Goal: Information Seeking & Learning: Find specific page/section

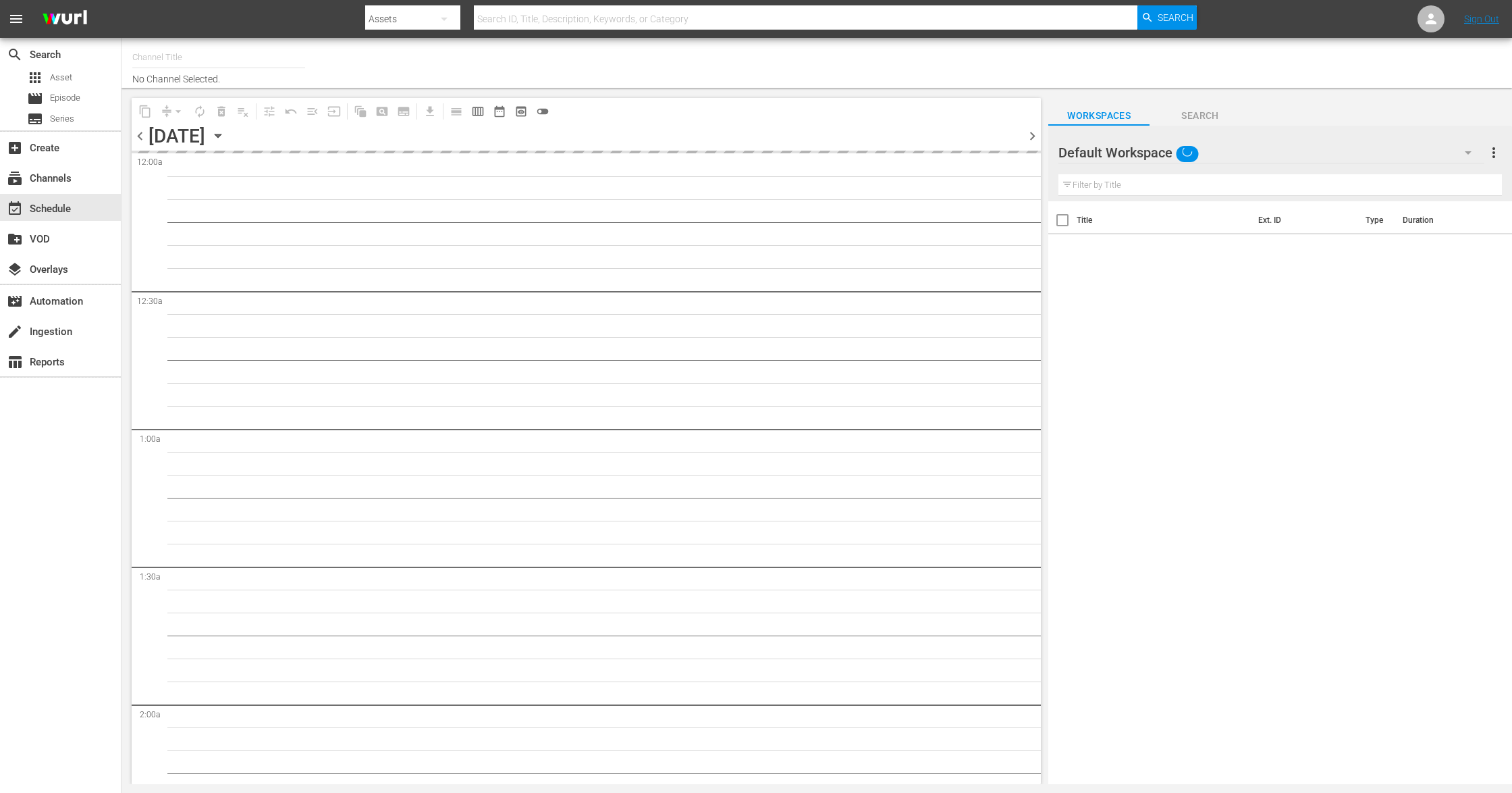
type input "Sony One Shark Tank MX (1000)"
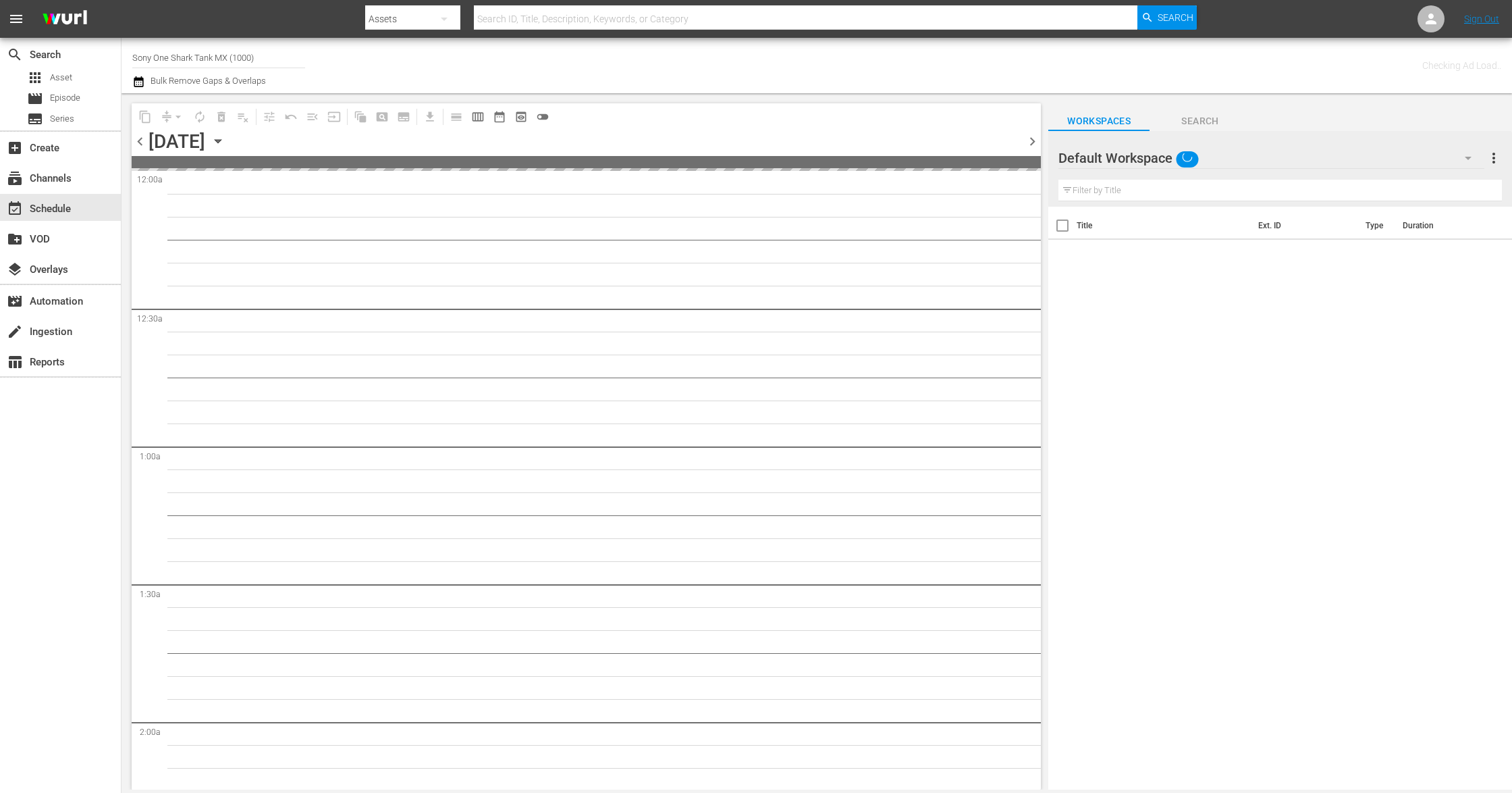
click at [540, 18] on input "text" at bounding box center [806, 19] width 664 height 32
paste input "The Adventures Of Baron [PERSON_NAME]"
type input "The Adventures Of Baron Munchausen"
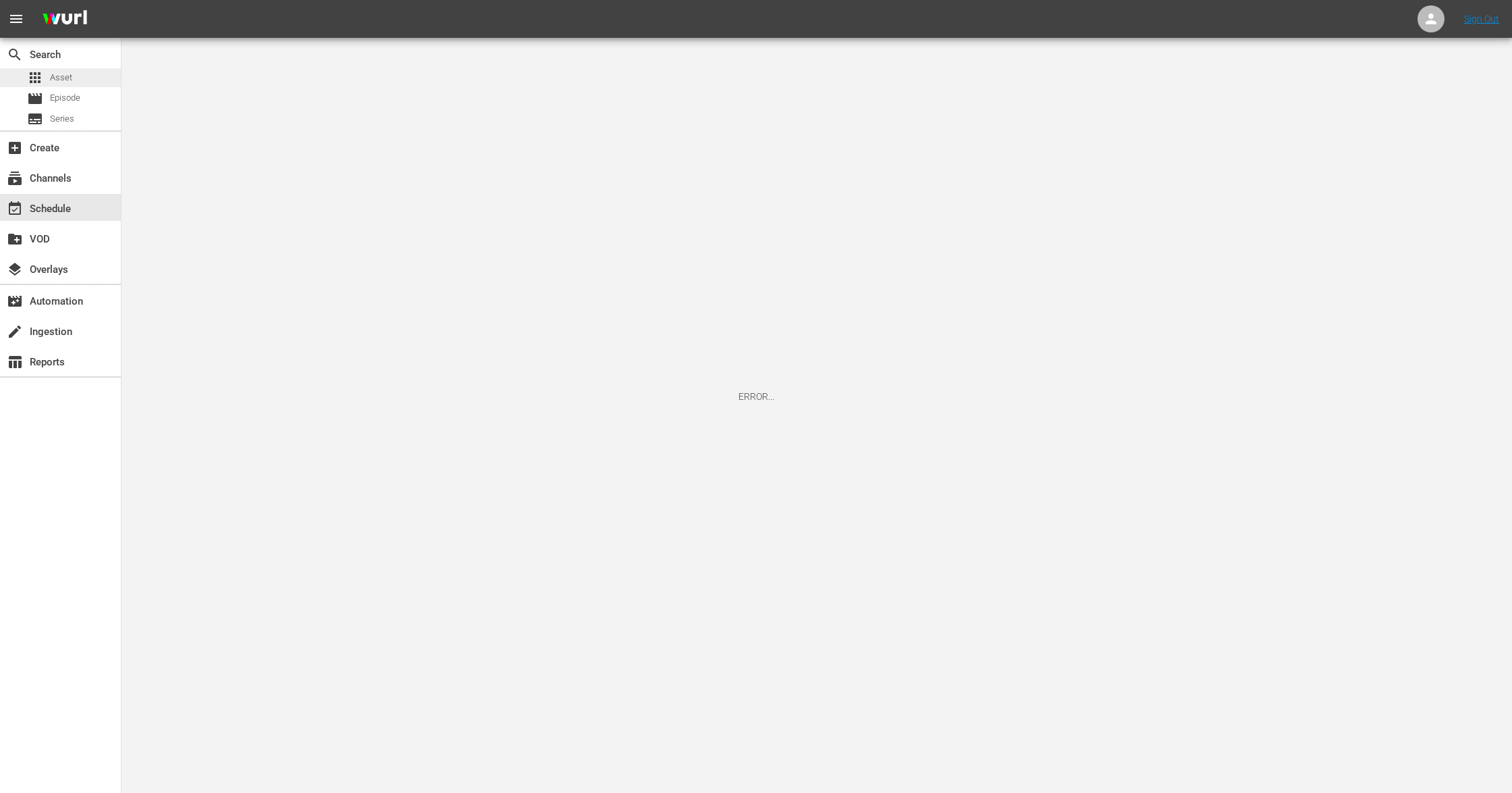
click at [74, 84] on div "apps Asset" at bounding box center [60, 78] width 121 height 19
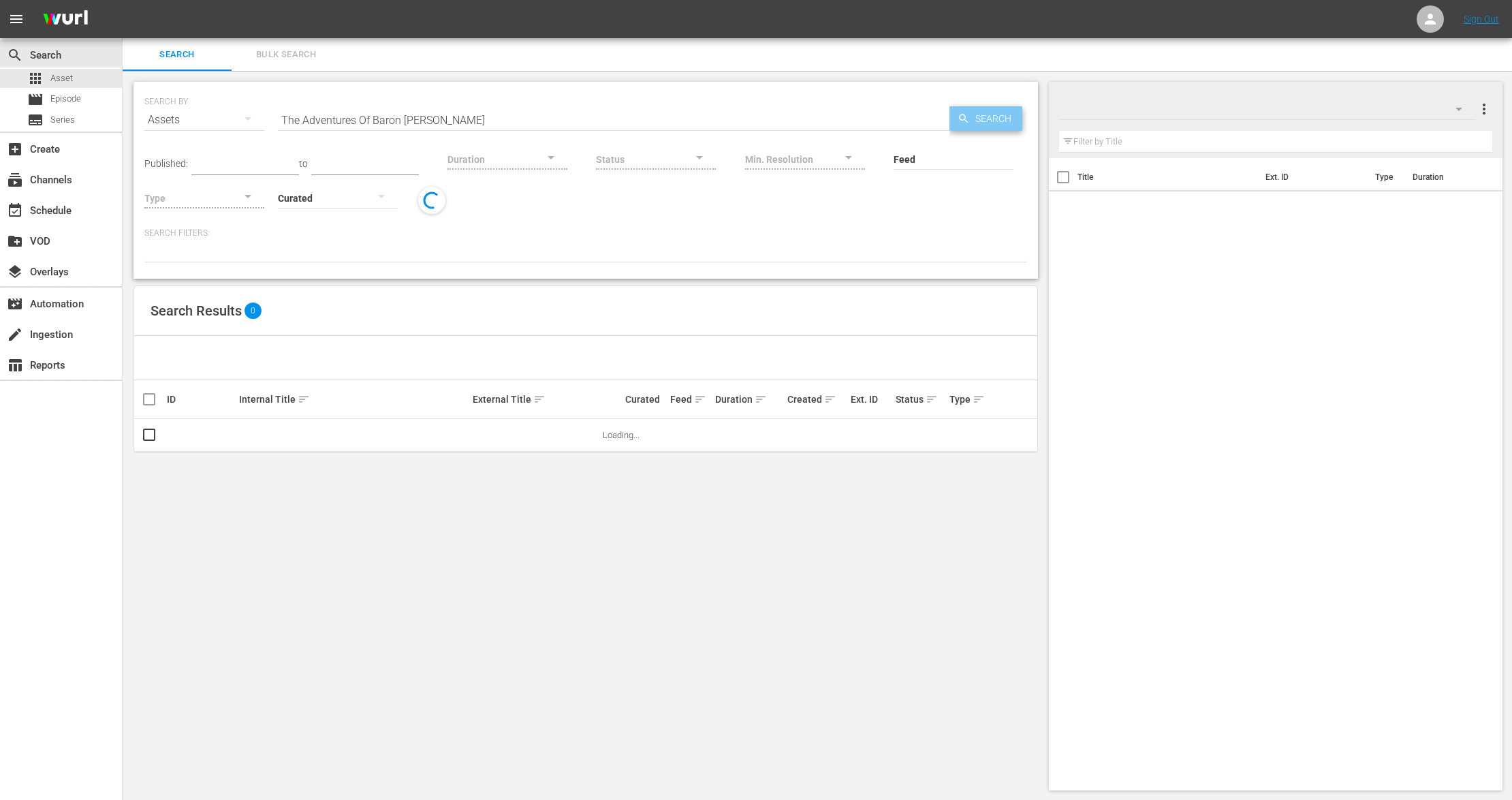
click at [985, 118] on span "Search" at bounding box center [996, 119] width 52 height 24
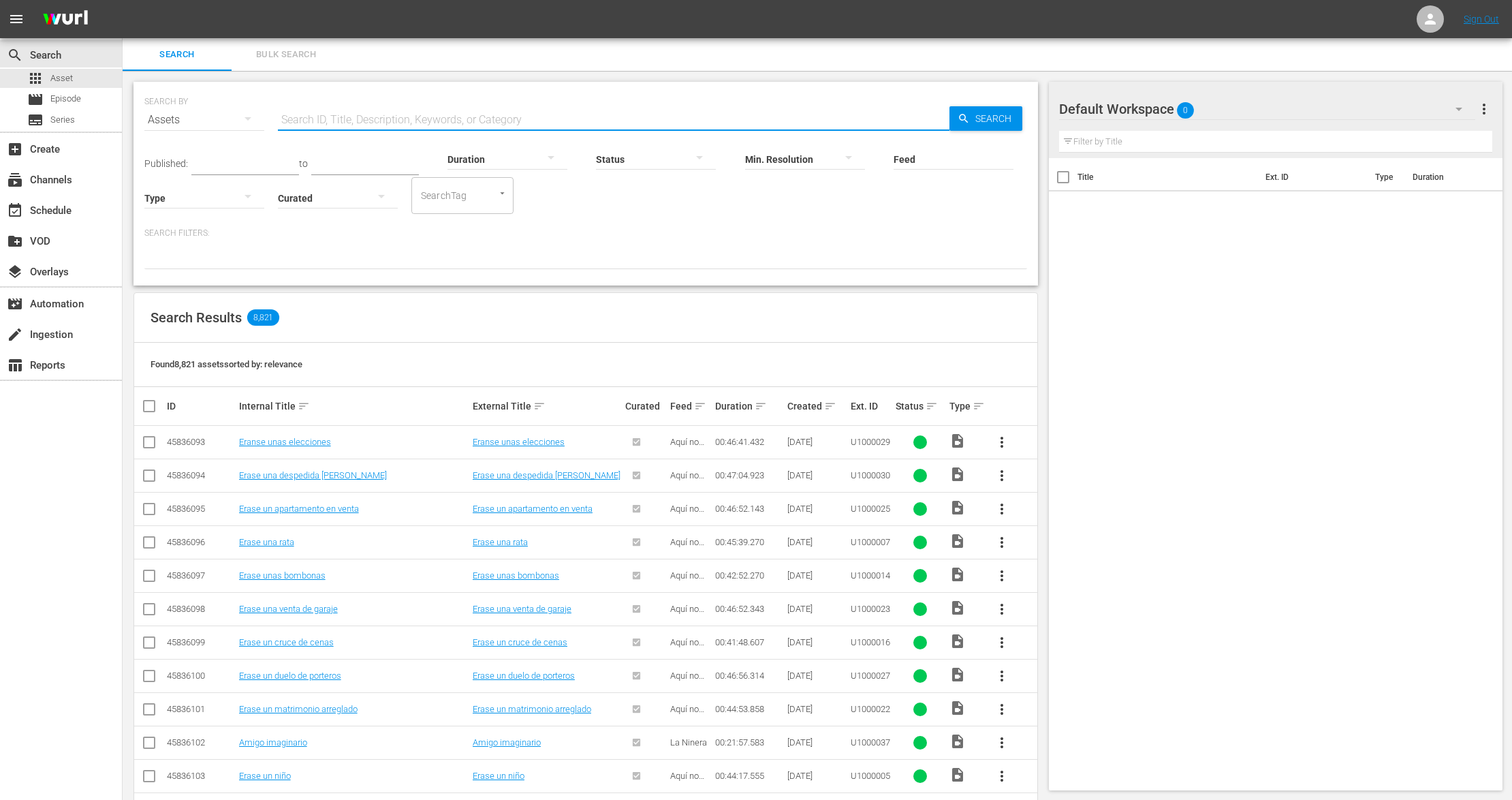
click at [442, 110] on input "text" at bounding box center [613, 119] width 671 height 33
paste input "The Adventures Of Baron [PERSON_NAME]"
type input "The Adventures Of Baron [PERSON_NAME]"
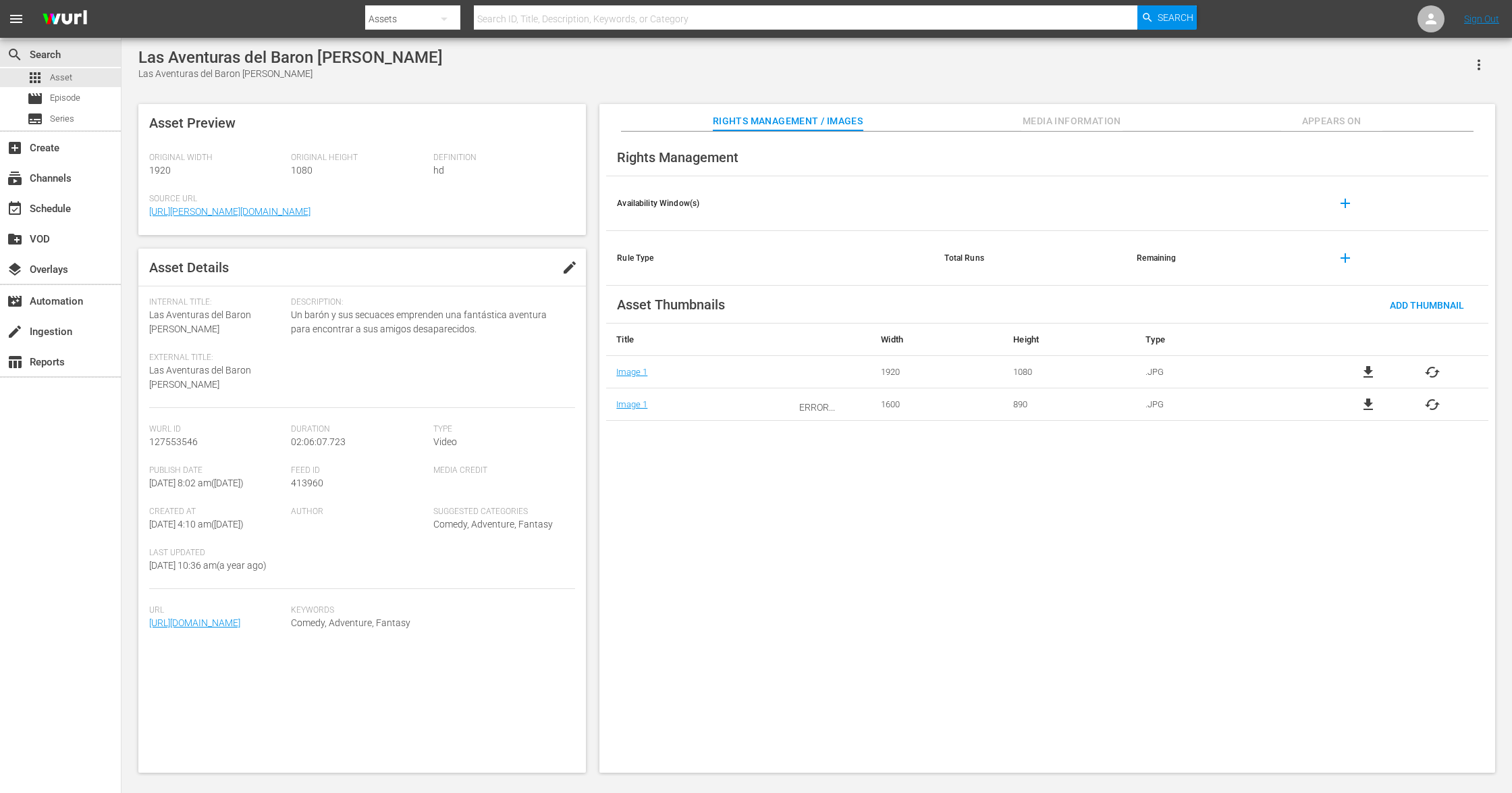
click at [1082, 112] on div "ERROR..." at bounding box center [816, 407] width 1391 height 738
click at [1080, 132] on div "ERROR..." at bounding box center [816, 407] width 1391 height 738
click at [1068, 123] on div "ERROR..." at bounding box center [816, 407] width 1391 height 738
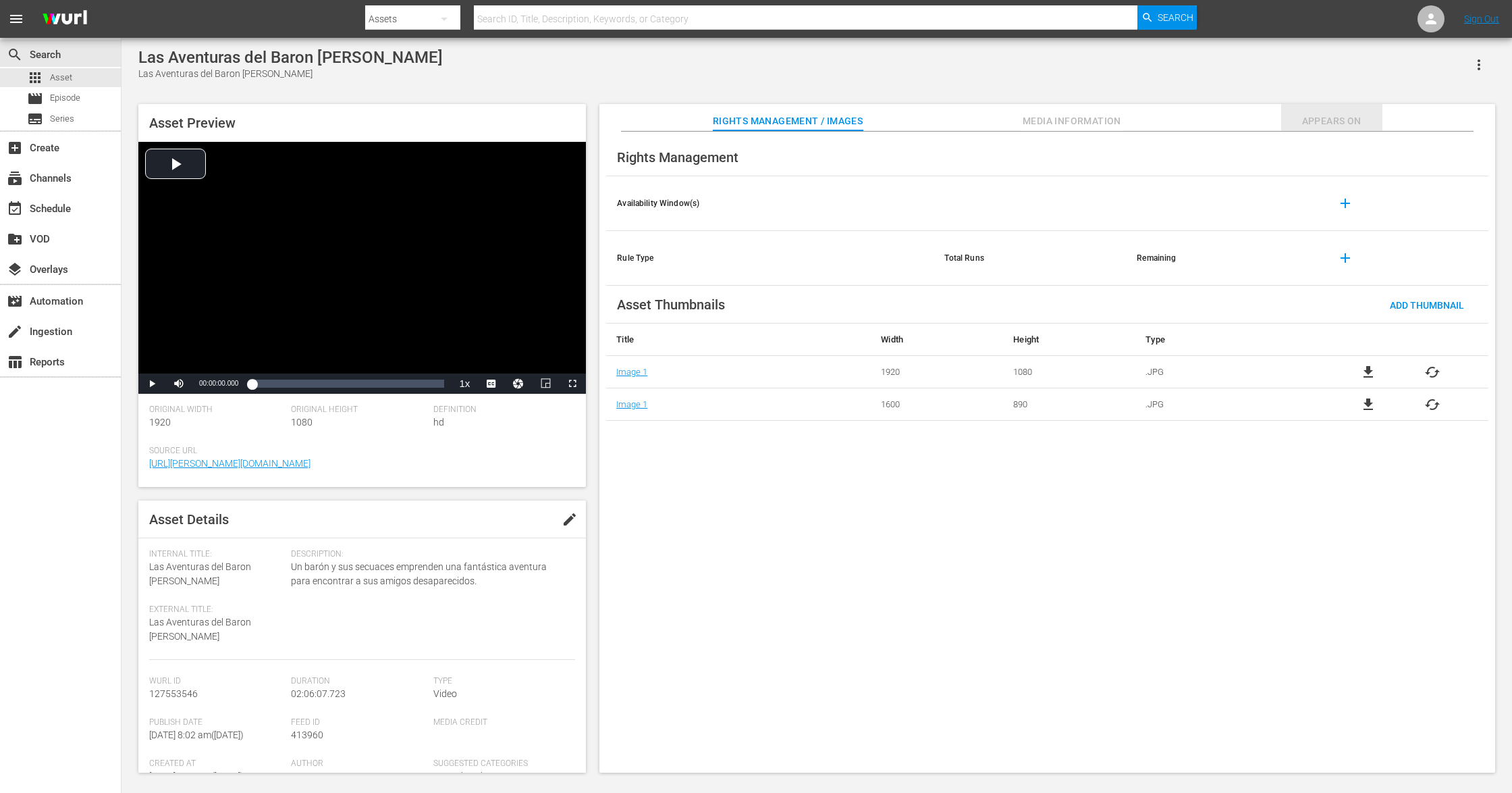
click at [1323, 117] on span "Appears On" at bounding box center [1332, 121] width 101 height 17
drag, startPoint x: 771, startPoint y: 476, endPoint x: 716, endPoint y: 412, distance: 84.4
click at [770, 476] on div "Rights Management Availability Window(s) add Rule Type Total Runs Remaining add…" at bounding box center [1047, 452] width 896 height 641
click at [1321, 120] on span "Appears On" at bounding box center [1332, 121] width 101 height 17
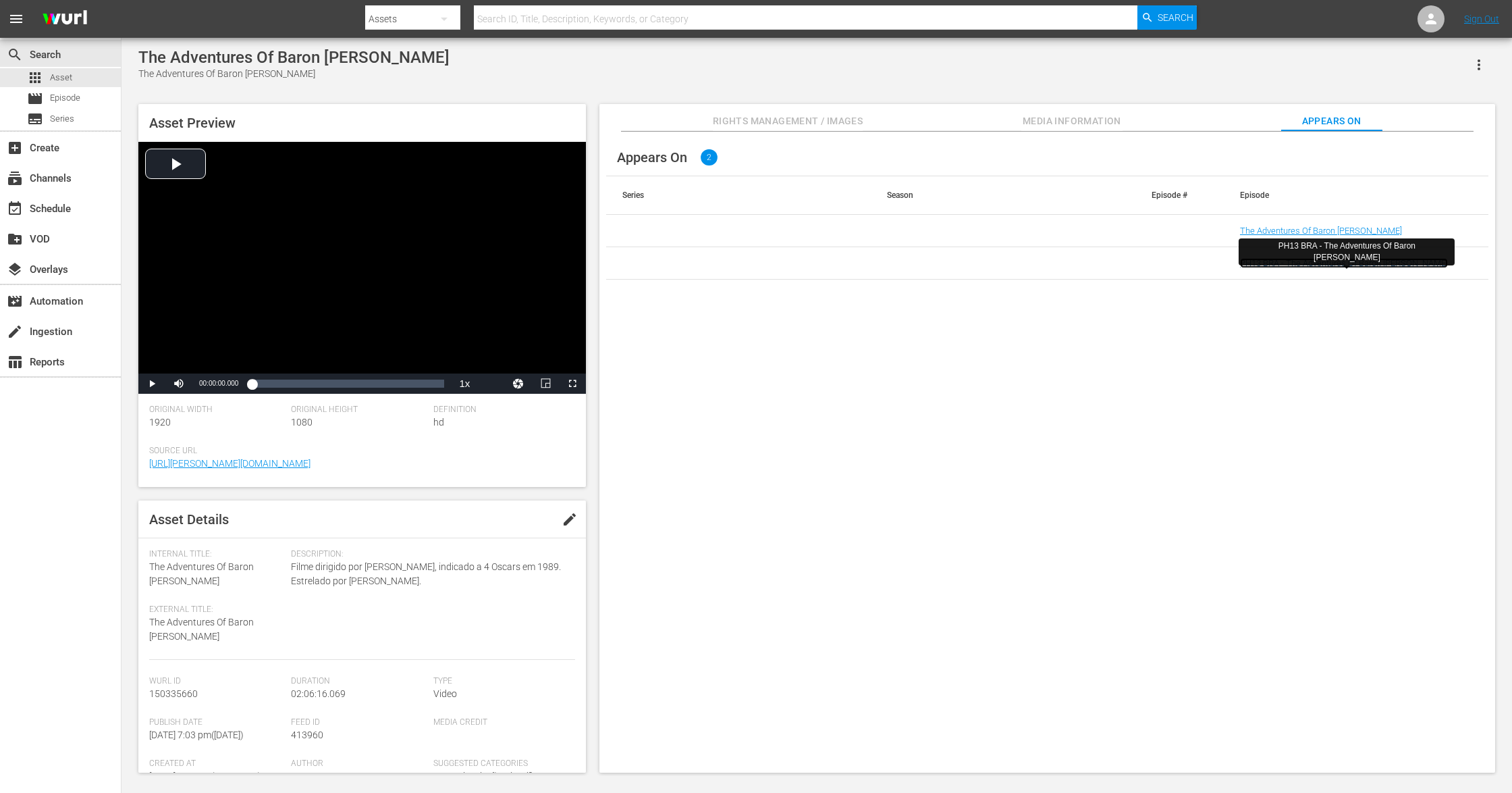
click at [1272, 264] on link "PH13 BRA - The Adventures Of Baron Munchausen" at bounding box center [1344, 263] width 208 height 10
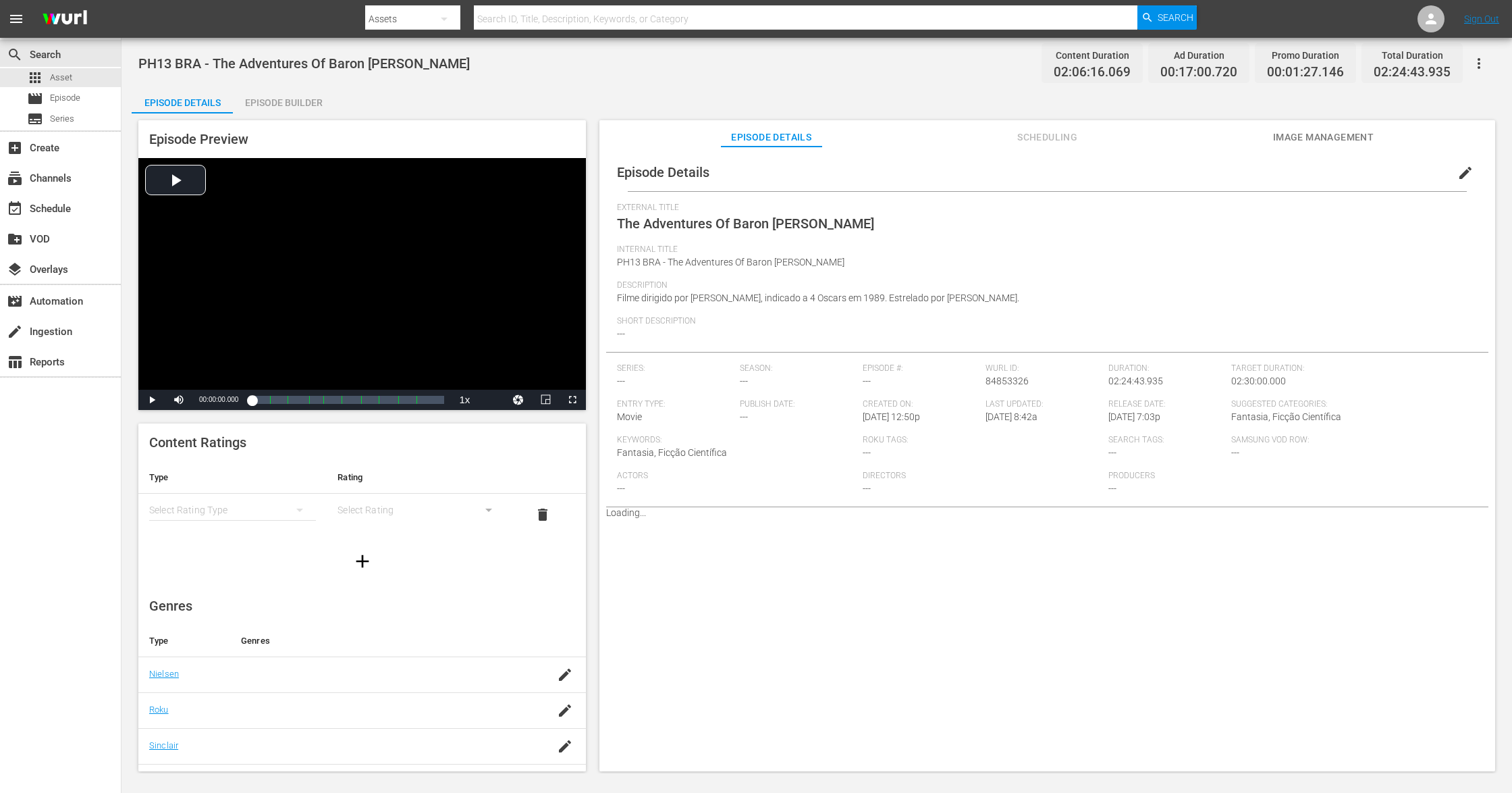
click at [1332, 135] on span "Image Management" at bounding box center [1323, 137] width 101 height 17
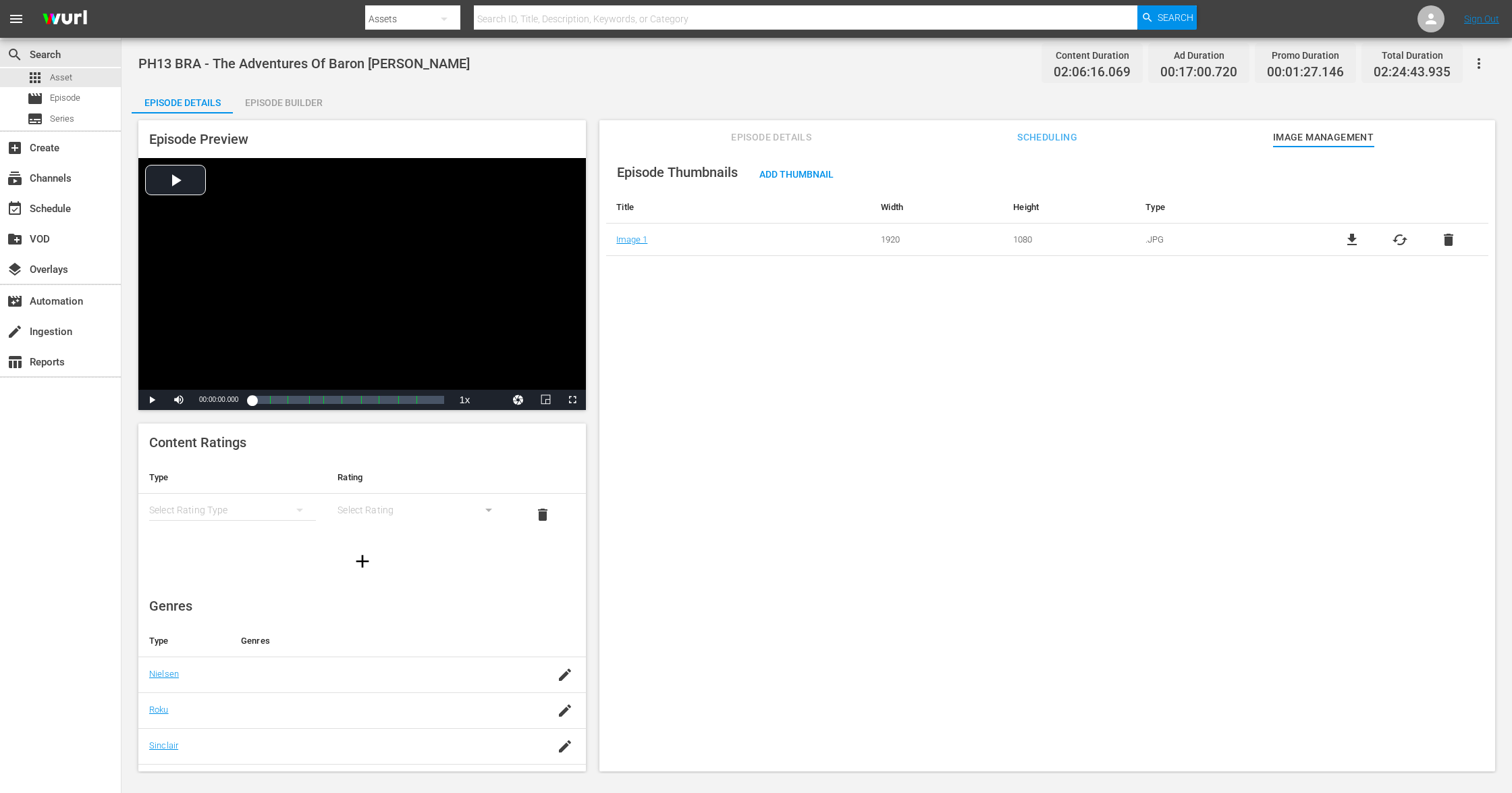
click at [1016, 461] on div "Episode Thumbnails Add Thumbnail Title Width Height Type Image 1 1920 1080 .JPG…" at bounding box center [1047, 465] width 896 height 638
click at [776, 141] on span "Episode Details" at bounding box center [771, 137] width 101 height 17
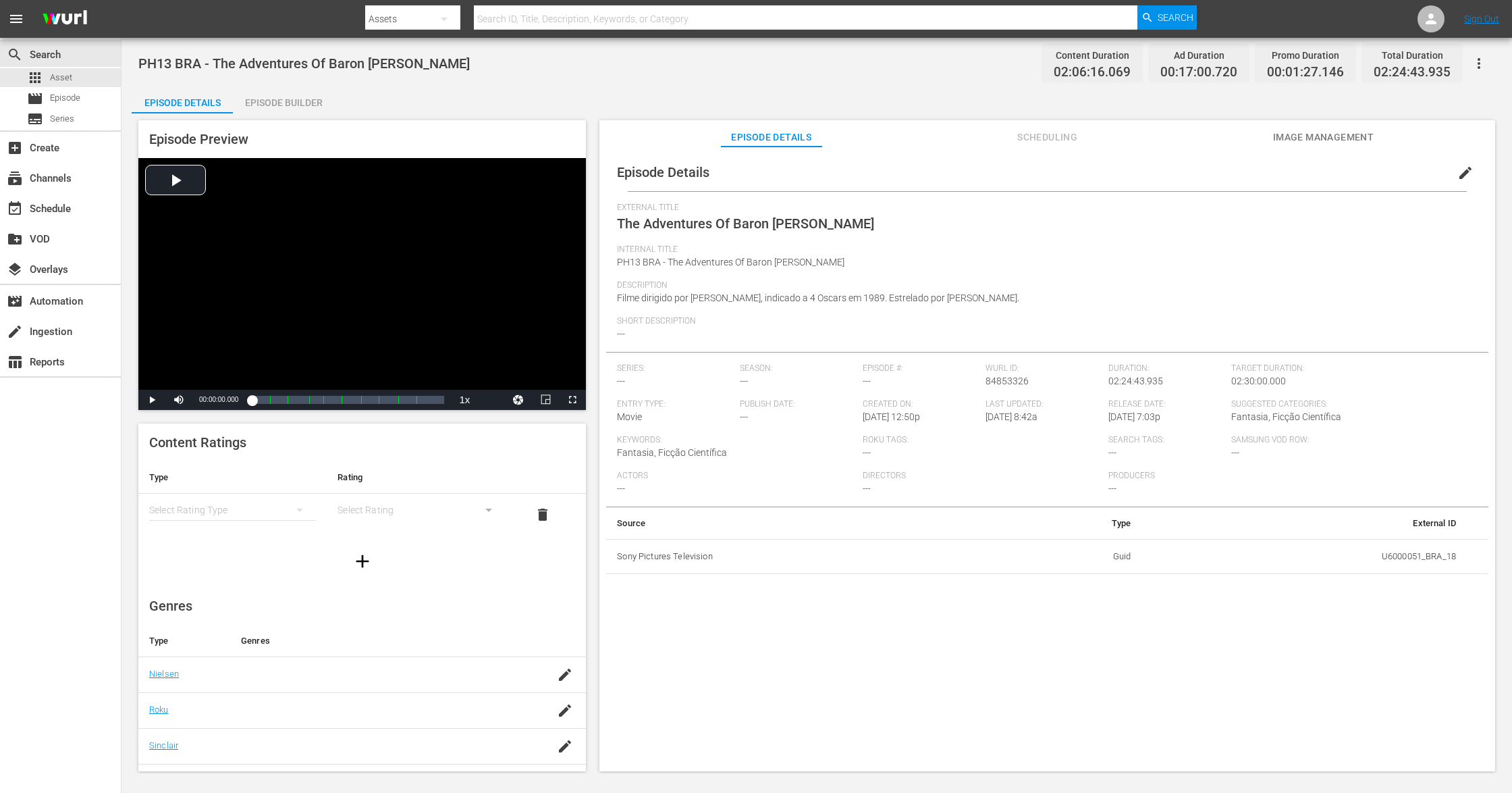
click at [973, 668] on div "Episode Details edit External Title The Adventures Of Baron Munchausen Internal…" at bounding box center [1047, 465] width 896 height 638
click at [824, 608] on div "Episode Details edit External Title The Adventures Of Baron Munchausen Internal…" at bounding box center [1047, 465] width 896 height 638
click at [1465, 174] on span "edit" at bounding box center [1466, 173] width 17 height 17
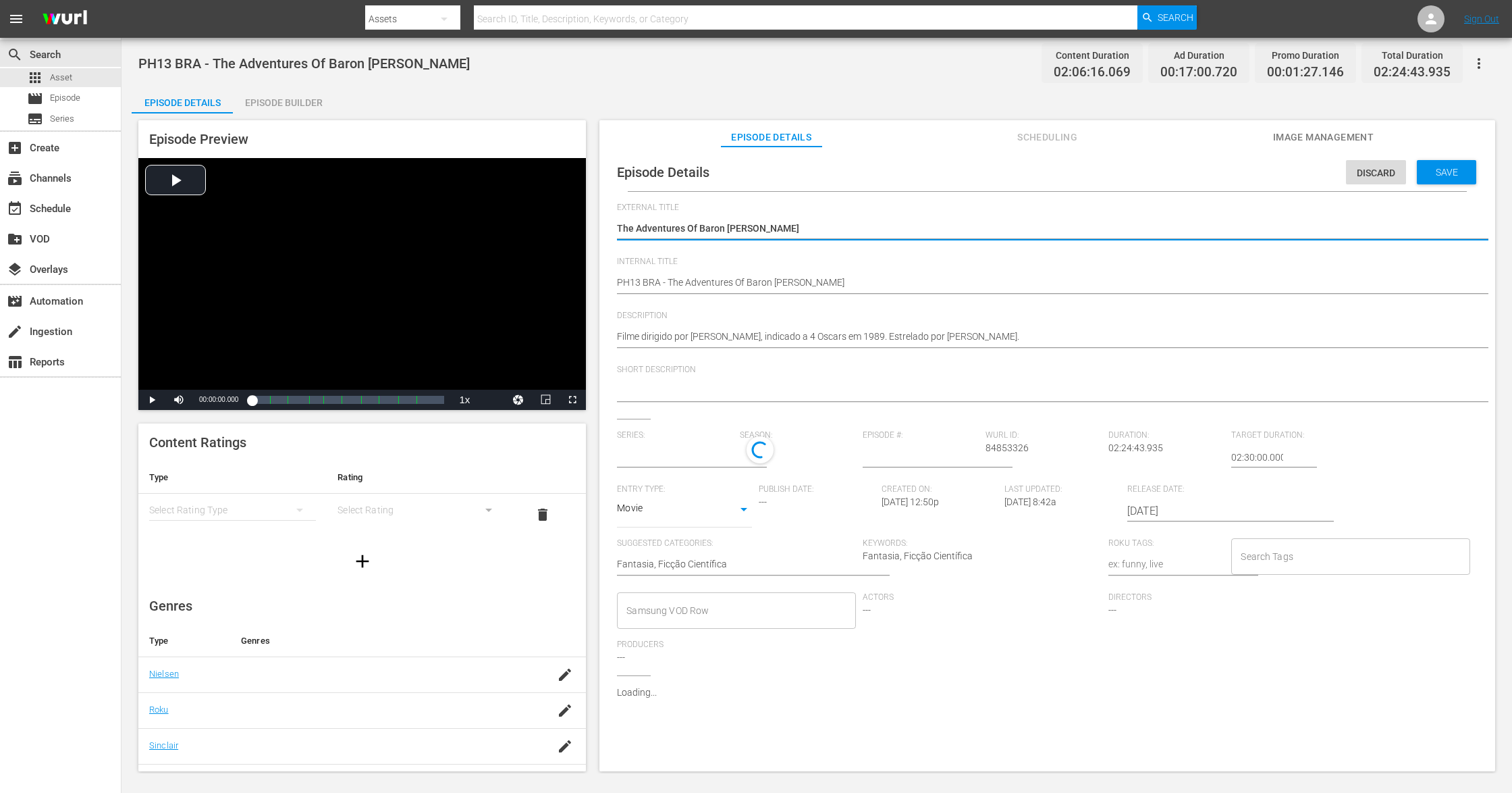
type input "No Series"
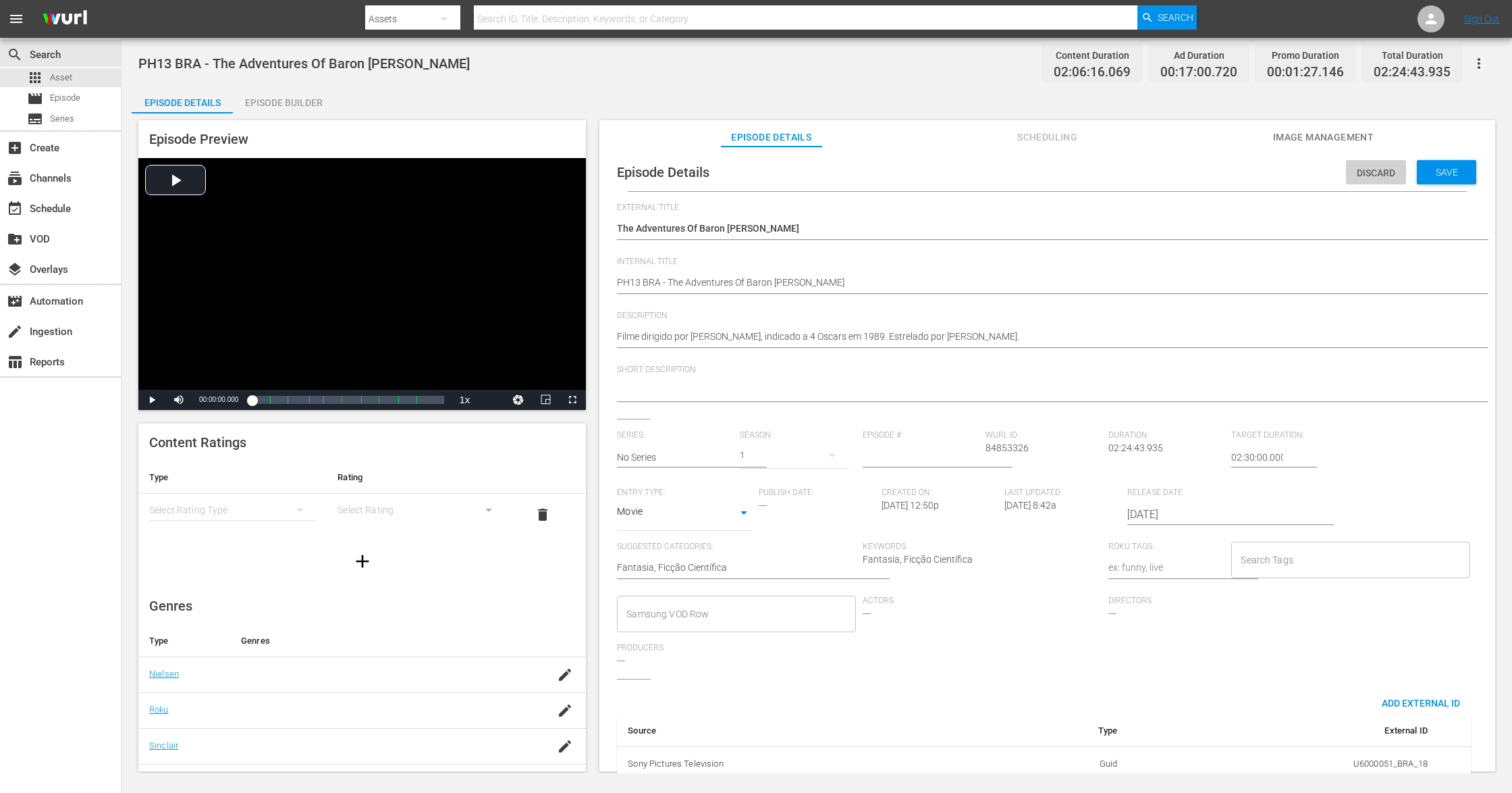
click at [1357, 174] on span "Discard" at bounding box center [1376, 173] width 60 height 11
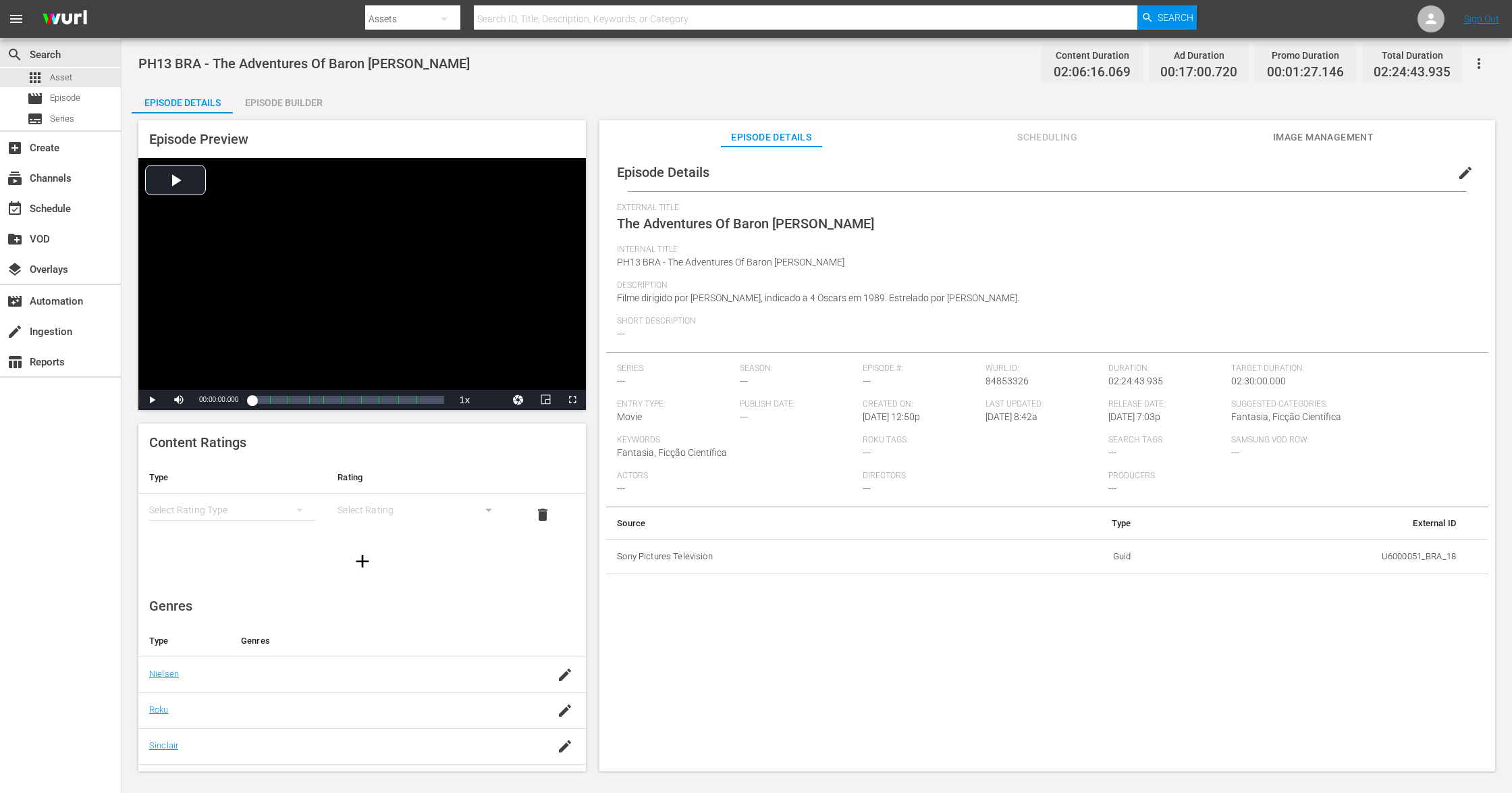
click at [443, 18] on icon "button" at bounding box center [443, 19] width 6 height 4
click at [408, 101] on div "Episodes" at bounding box center [408, 99] width 54 height 21
click at [456, 19] on div "Search By Episodes Search ID, Title, Description, Keywords, or Category Search" at bounding box center [781, 19] width 832 height 32
click at [449, 19] on icon "button" at bounding box center [444, 19] width 17 height 17
click at [408, 119] on div "Assets" at bounding box center [408, 121] width 54 height 21
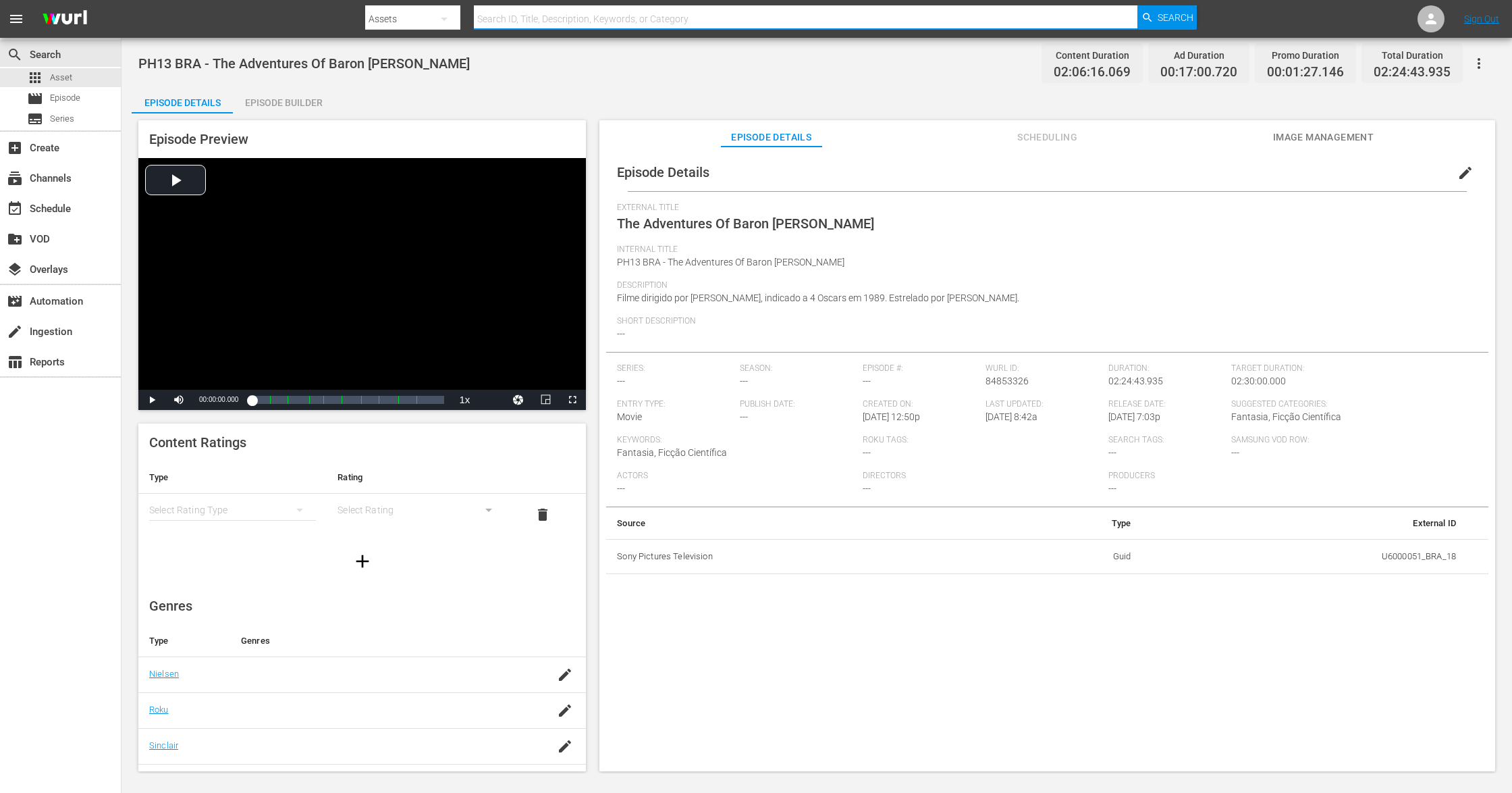
click at [516, 20] on input "text" at bounding box center [806, 19] width 664 height 32
paste input "Mulher Infernal"
type input "Mulher Infernal"
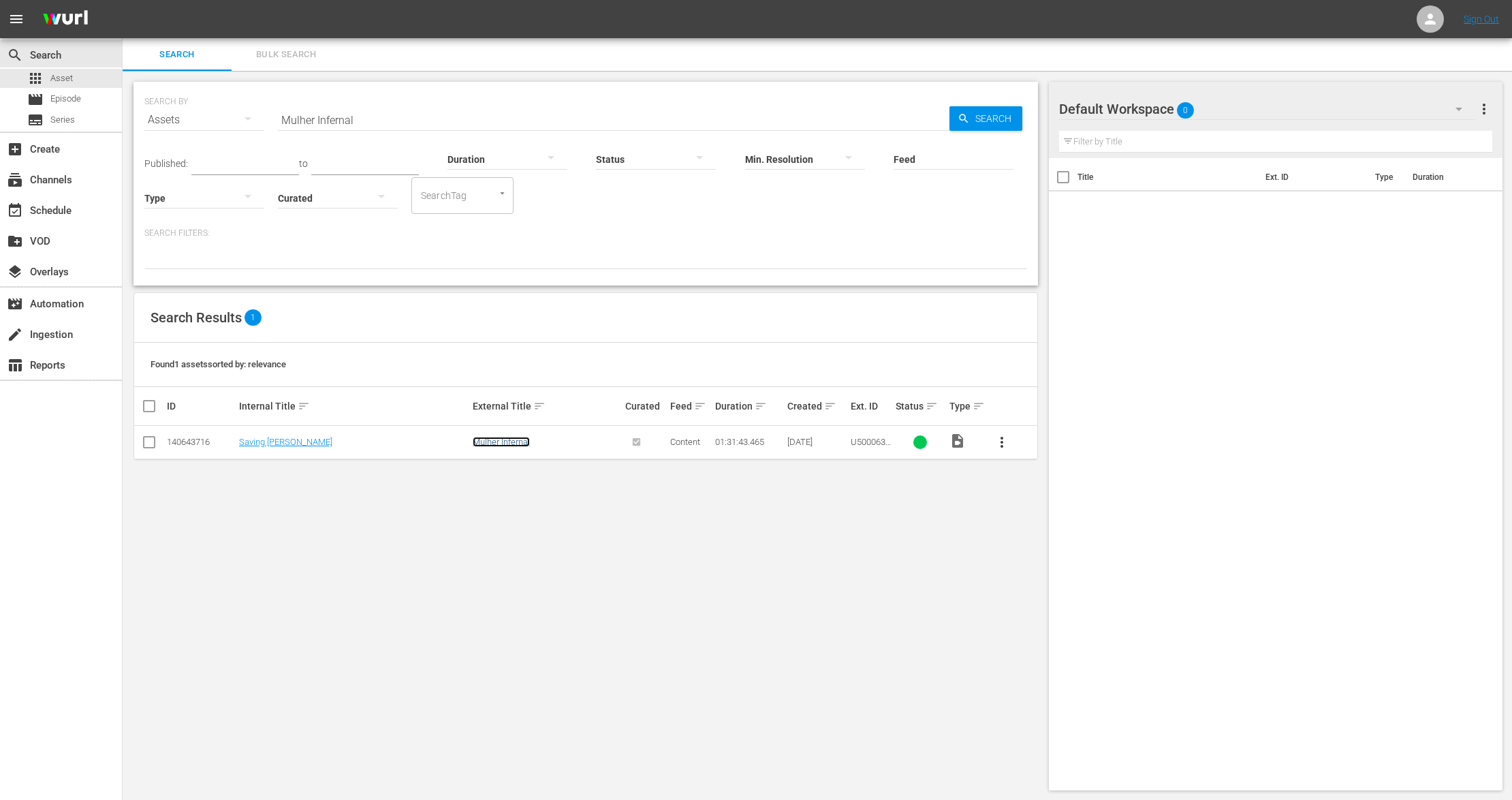
click at [499, 440] on link "Mulher Infernal" at bounding box center [500, 442] width 57 height 10
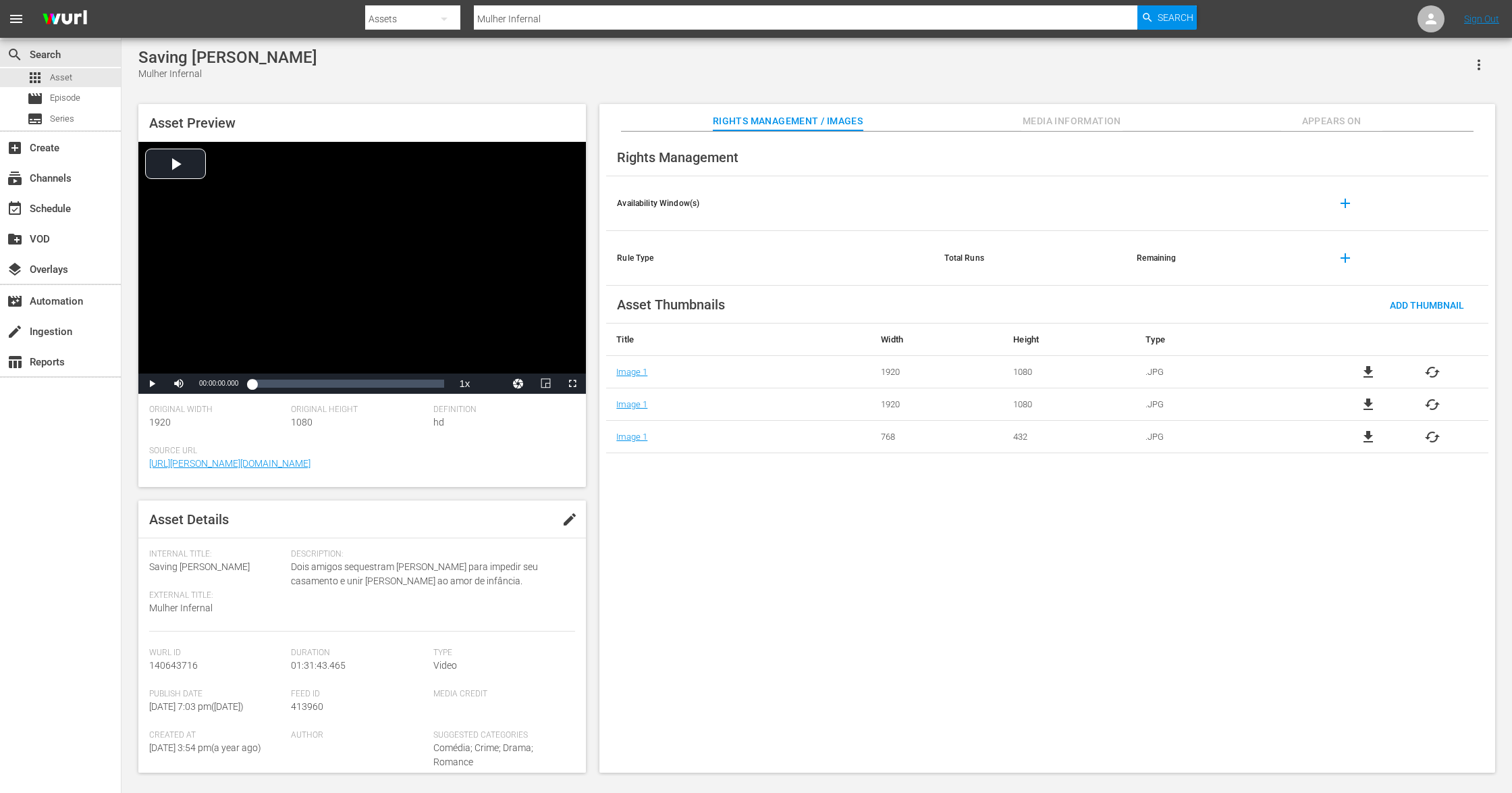
click at [1085, 117] on span "Media Information" at bounding box center [1072, 121] width 101 height 17
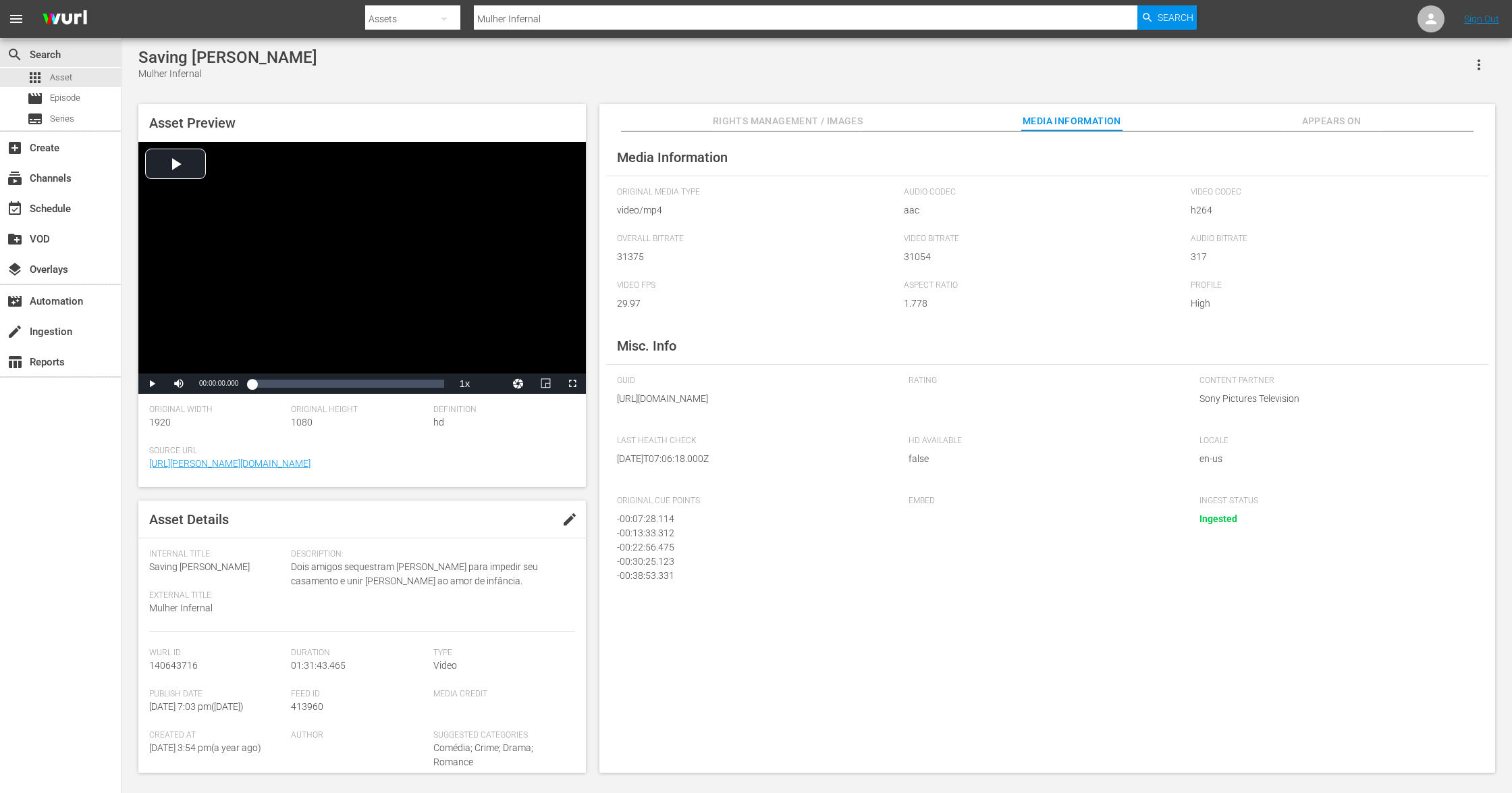
click at [1356, 124] on span "Appears On" at bounding box center [1332, 121] width 101 height 17
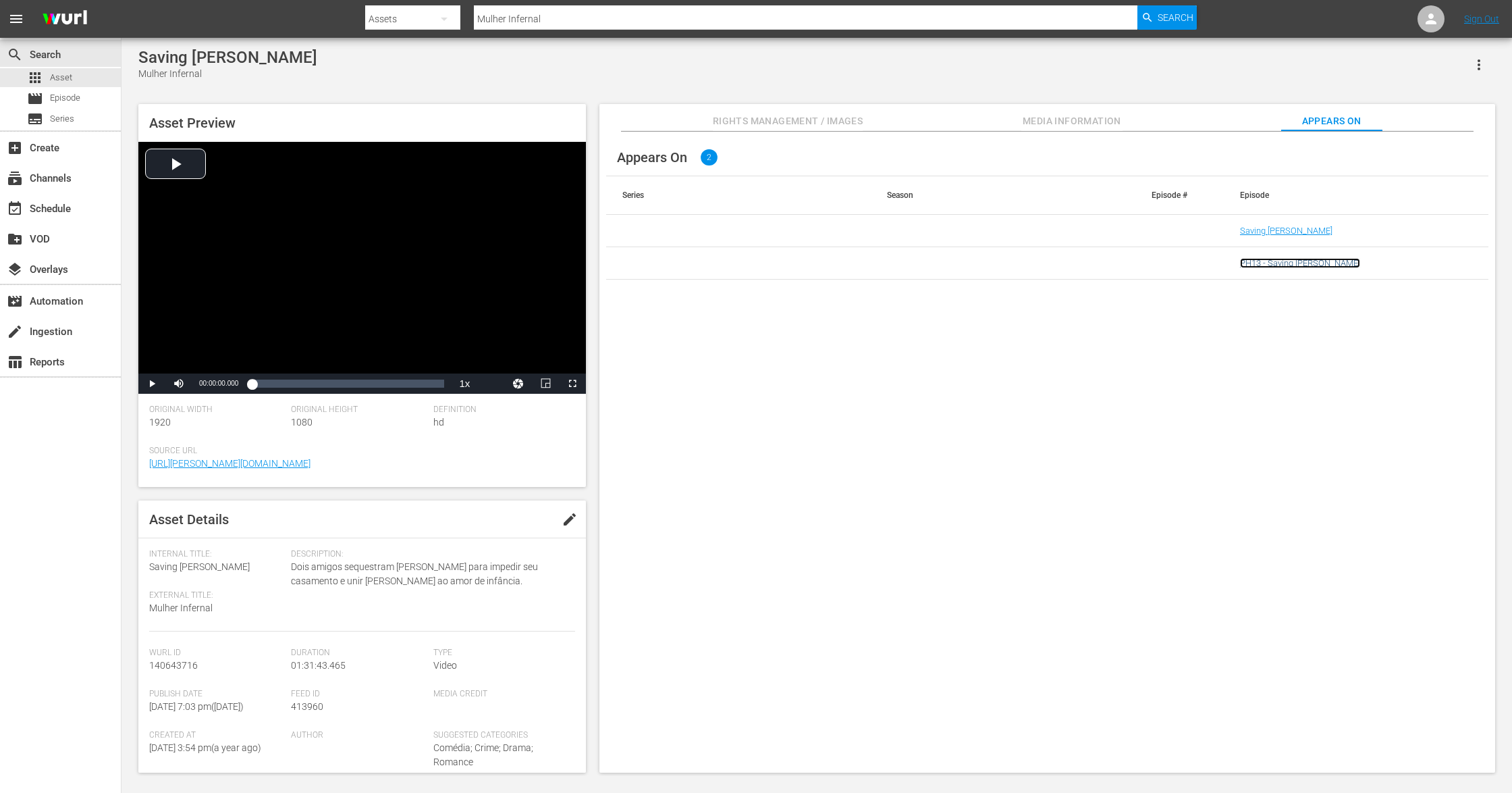
click at [1297, 265] on link "PH13 - Saving Silverman" at bounding box center [1300, 263] width 120 height 10
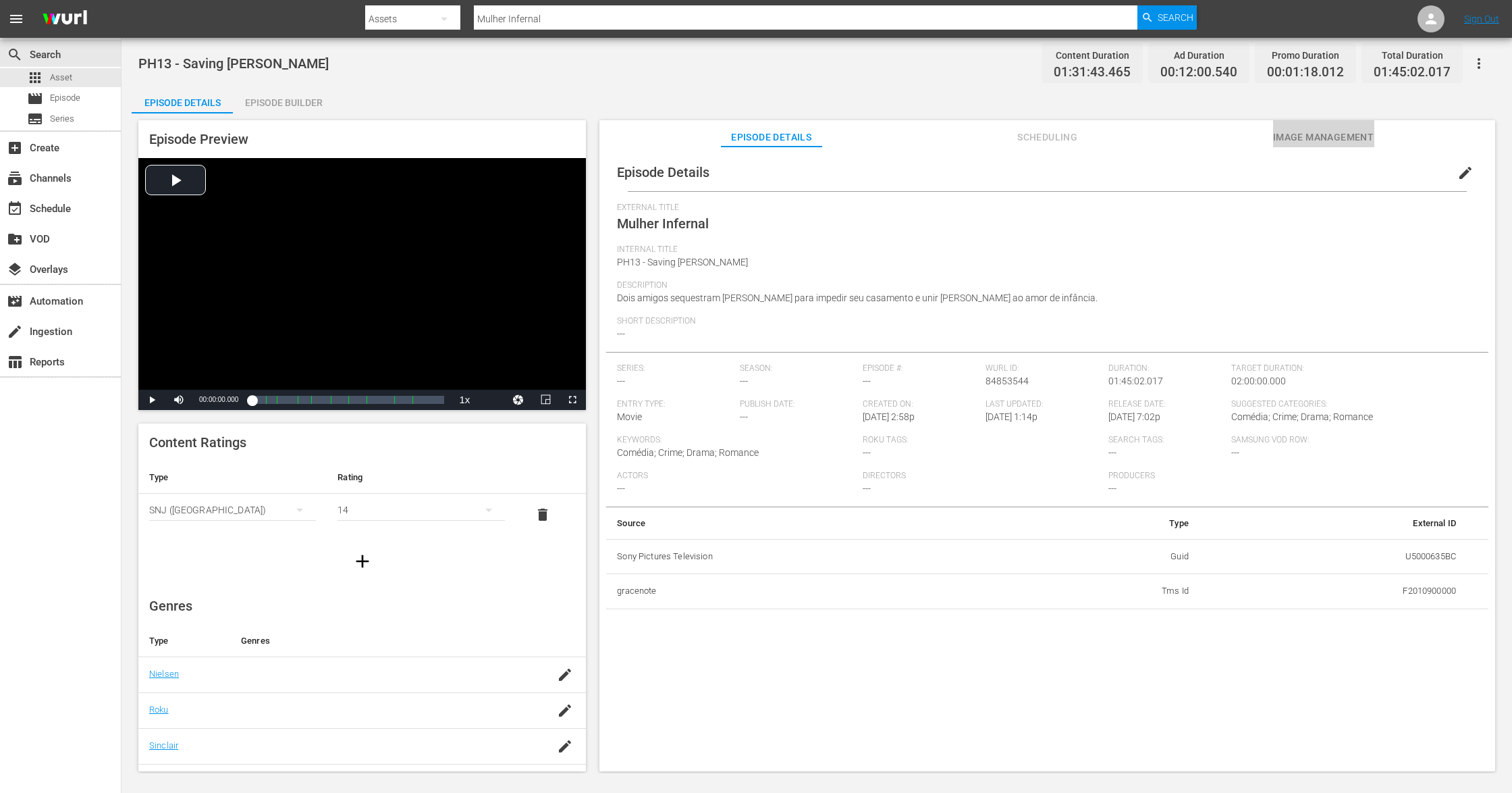
click at [1299, 139] on span "Image Management" at bounding box center [1323, 137] width 101 height 17
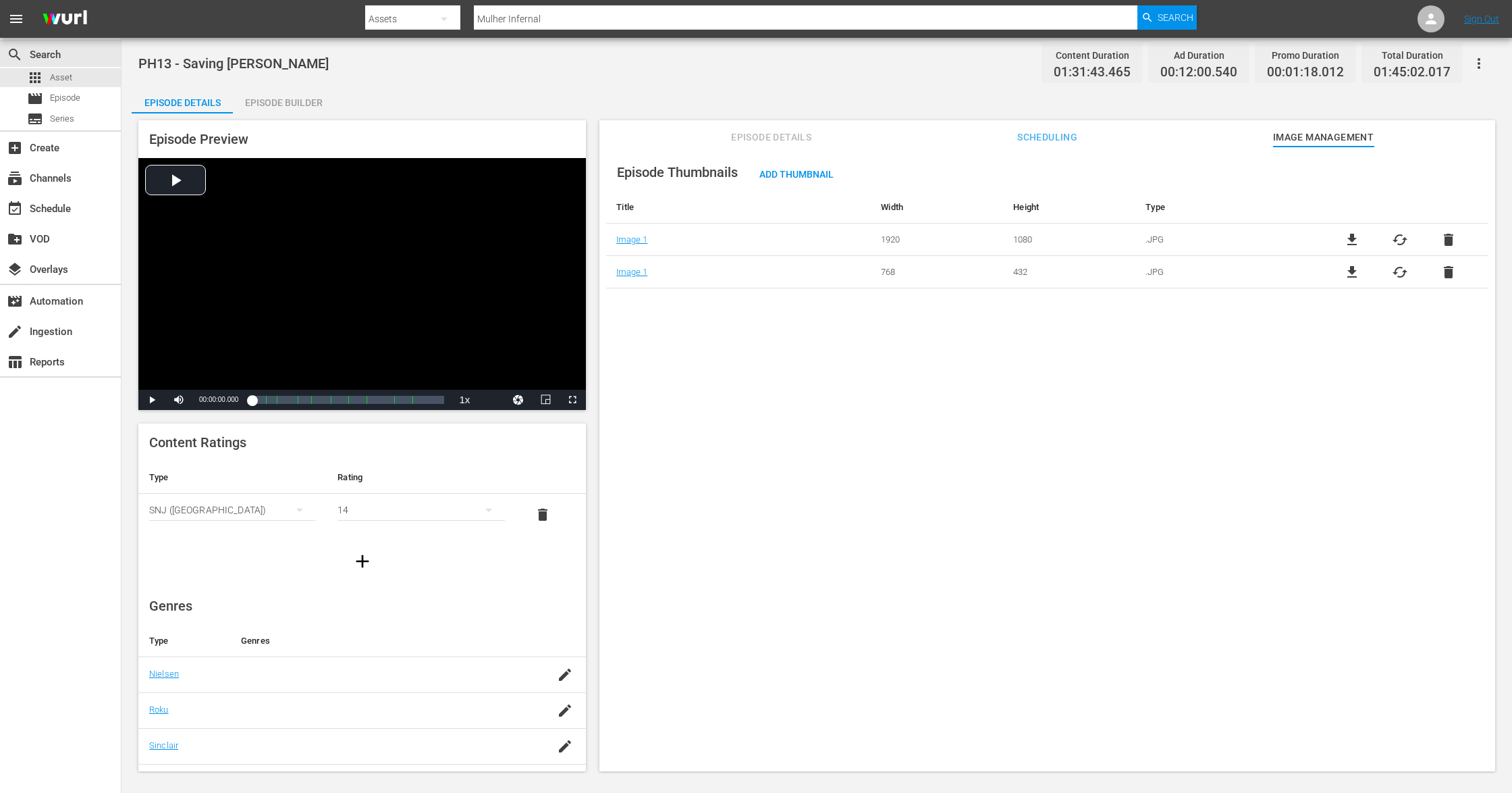
click at [765, 546] on div "Episode Thumbnails Add Thumbnail Title Width Height Type Image 1 1920 1080 .JPG…" at bounding box center [1047, 465] width 896 height 638
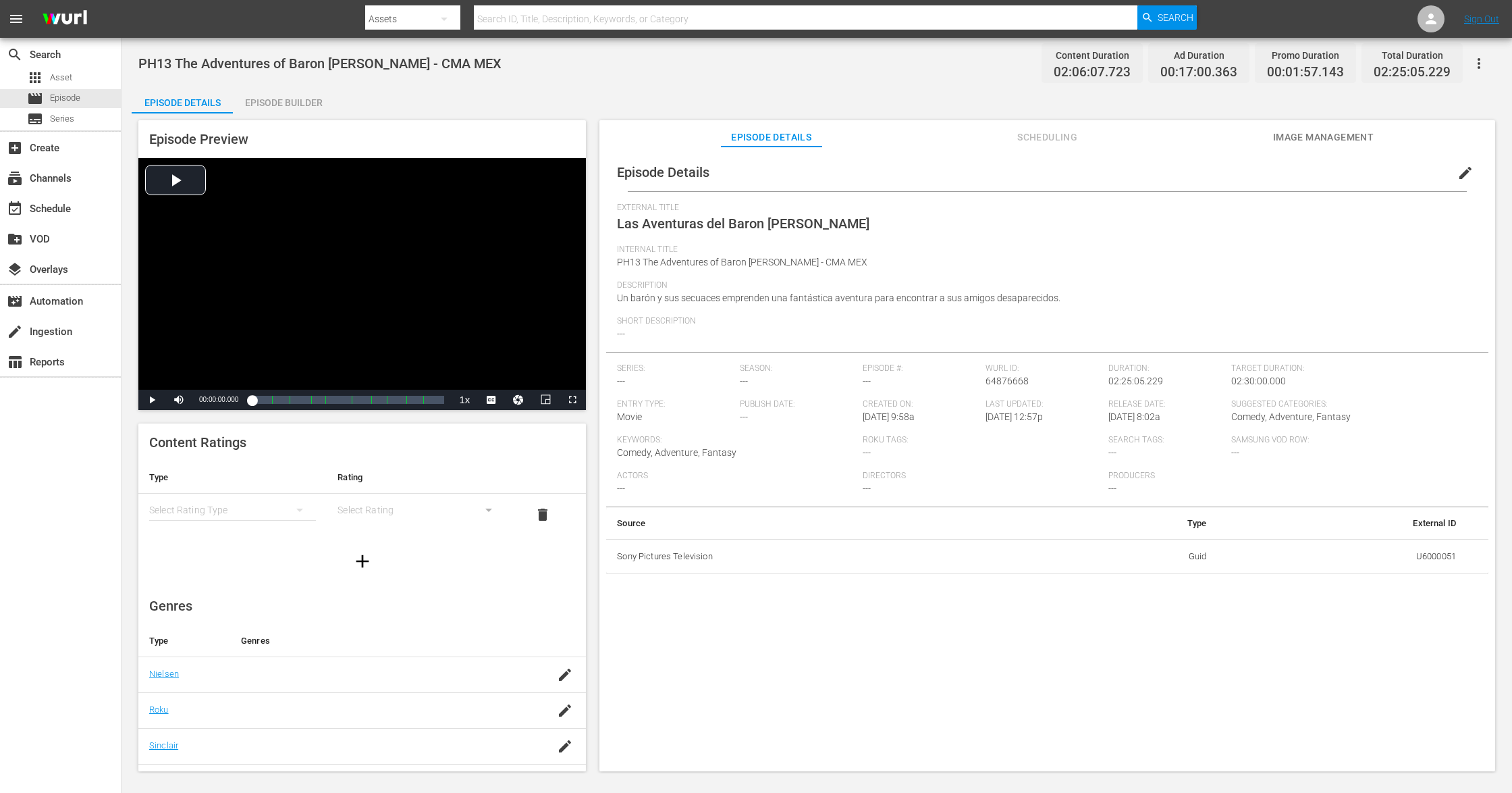
click at [1134, 139] on span "Image Management" at bounding box center [1323, 137] width 101 height 17
